Goal: Entertainment & Leisure: Browse casually

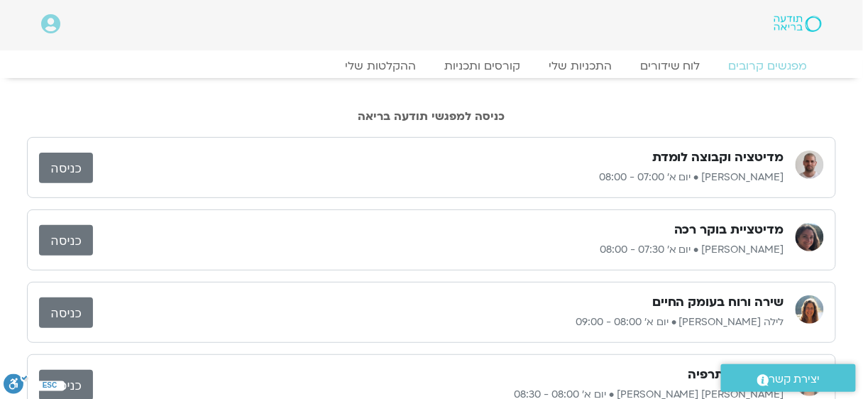
click at [72, 172] on link "כניסה" at bounding box center [66, 168] width 54 height 31
